Goal: Task Accomplishment & Management: Use online tool/utility

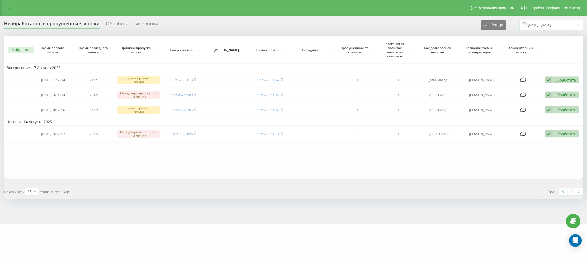
click at [567, 24] on input "[DATE] - [DATE]" at bounding box center [552, 25] width 64 height 10
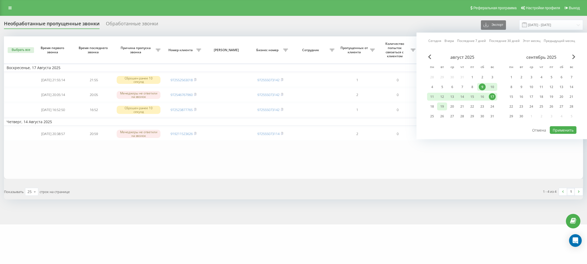
click at [441, 106] on div "19" at bounding box center [442, 106] width 7 height 7
click at [477, 96] on div "15" at bounding box center [473, 97] width 10 height 8
click at [557, 131] on button "Применить" at bounding box center [563, 131] width 27 height 8
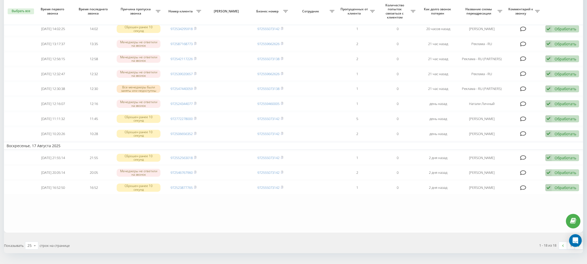
scroll to position [179, 0]
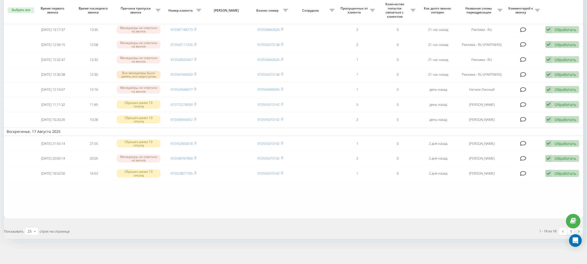
click at [580, 231] on img at bounding box center [579, 232] width 2 height 2
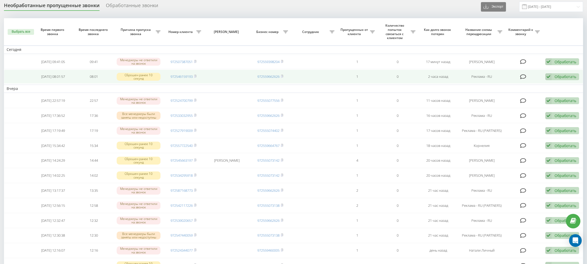
scroll to position [0, 0]
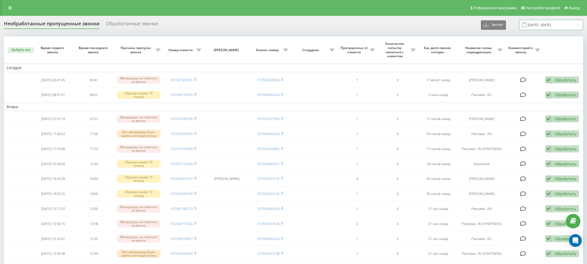
click at [543, 26] on input "[DATE] - [DATE]" at bounding box center [552, 25] width 64 height 10
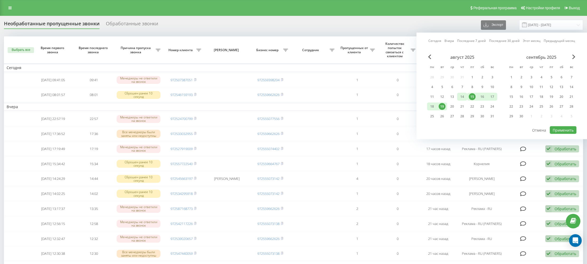
click at [462, 98] on div "14" at bounding box center [462, 97] width 7 height 7
click at [443, 107] on div "19" at bounding box center [442, 106] width 7 height 7
click at [557, 131] on button "Применить" at bounding box center [563, 131] width 27 height 8
type input "[DATE] - [DATE]"
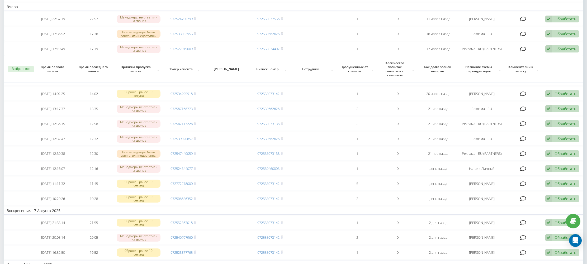
scroll to position [203, 0]
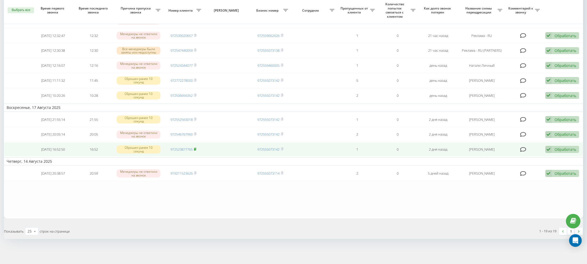
click at [195, 150] on rect at bounding box center [195, 149] width 2 height 2
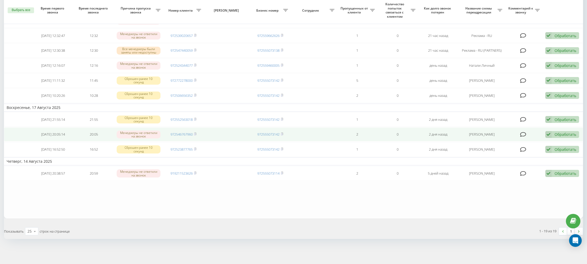
click at [417, 138] on td "0" at bounding box center [398, 135] width 41 height 14
click at [195, 134] on rect at bounding box center [195, 134] width 2 height 2
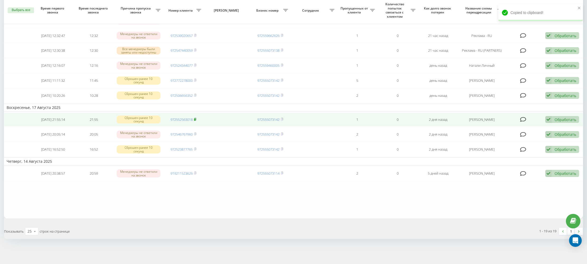
click at [196, 120] on rect at bounding box center [195, 120] width 2 height 2
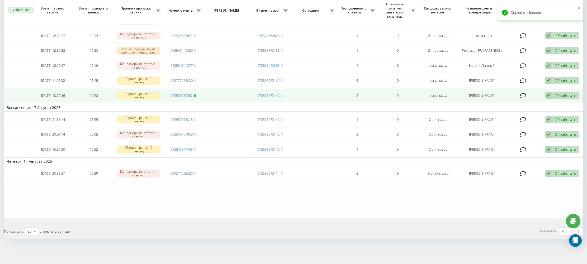
click at [196, 96] on rect at bounding box center [195, 96] width 2 height 2
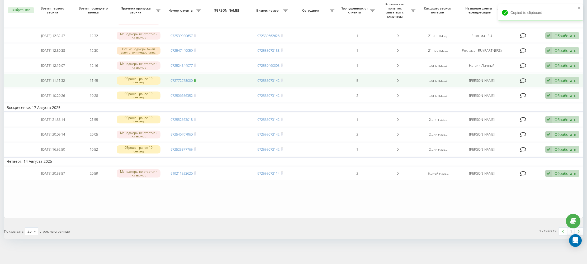
click at [195, 81] on rect at bounding box center [195, 81] width 2 height 2
click at [197, 81] on icon at bounding box center [196, 80] width 2 height 2
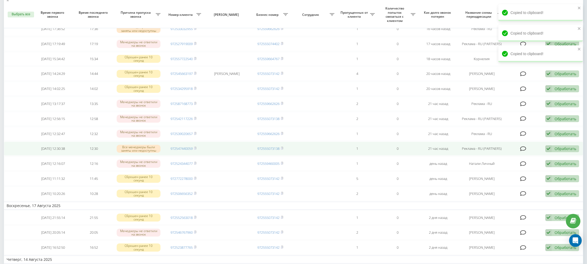
scroll to position [104, 0]
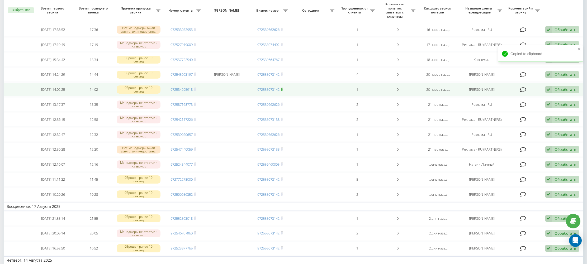
click at [283, 90] on icon at bounding box center [283, 89] width 2 height 2
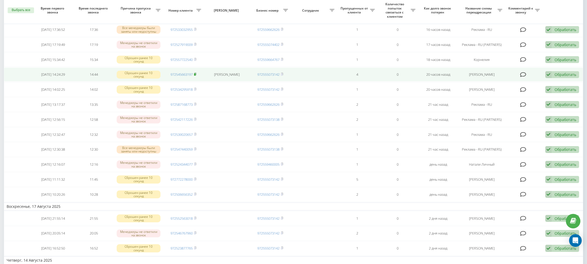
click at [196, 75] on rect at bounding box center [195, 74] width 2 height 2
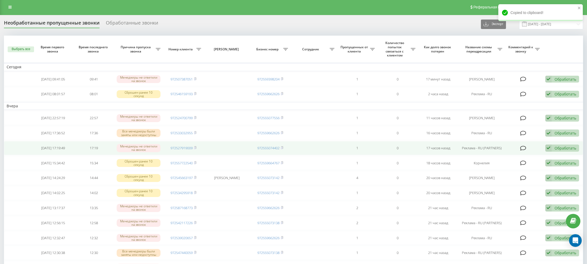
scroll to position [0, 0]
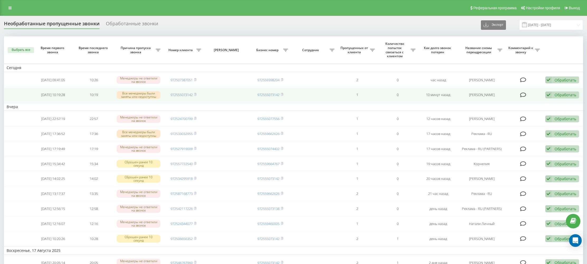
click at [549, 96] on icon at bounding box center [549, 95] width 6 height 7
click at [520, 132] on div "Другой вариант" at bounding box center [528, 132] width 101 height 10
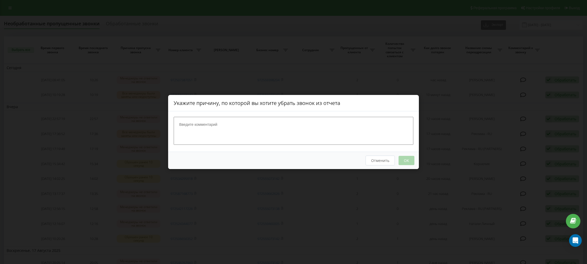
click at [392, 133] on textarea at bounding box center [294, 131] width 240 height 28
type textarea "ב"
type textarea "נייד שלי"
click at [405, 161] on button "OK" at bounding box center [407, 160] width 16 height 9
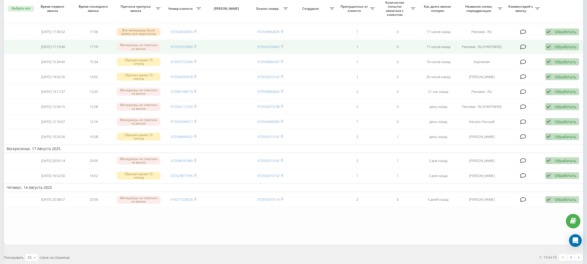
scroll to position [88, 0]
